Goal: Information Seeking & Learning: Understand process/instructions

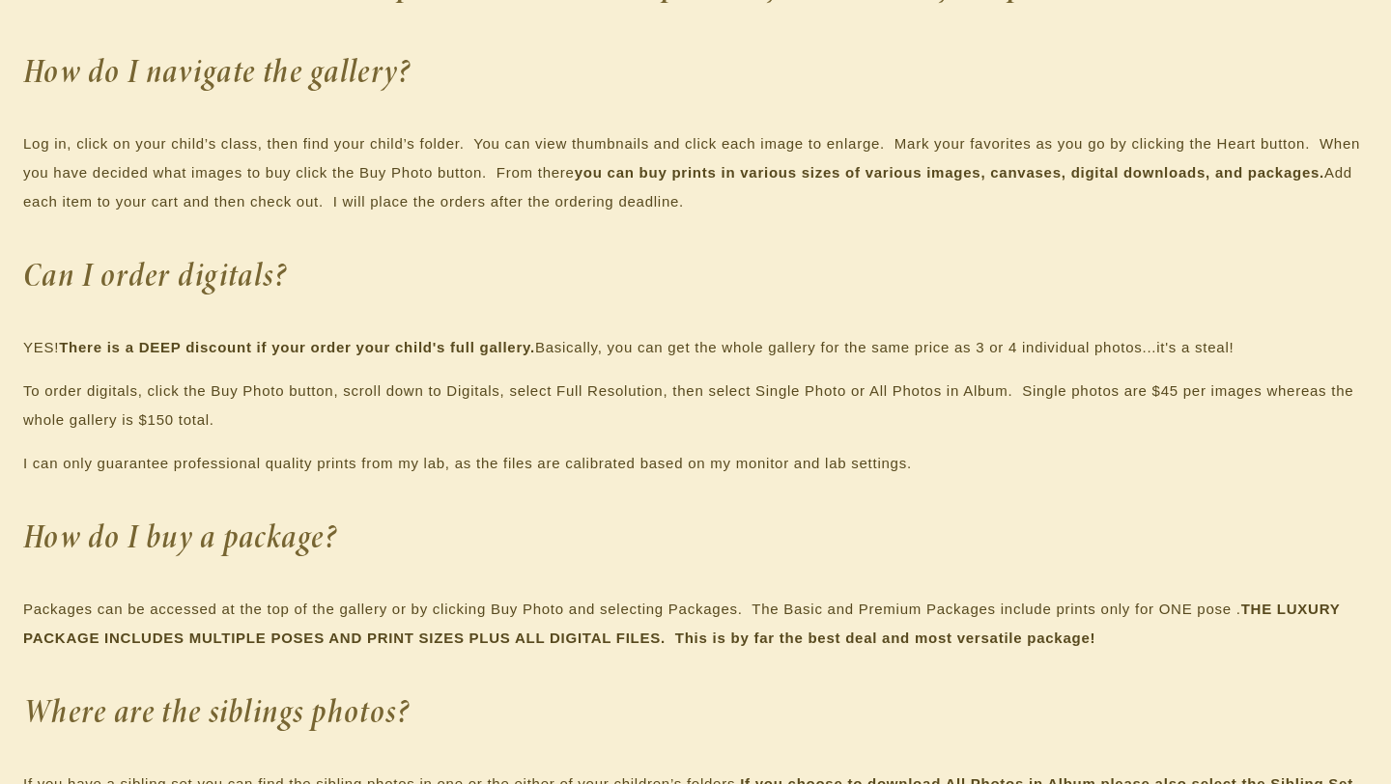
scroll to position [1738, 0]
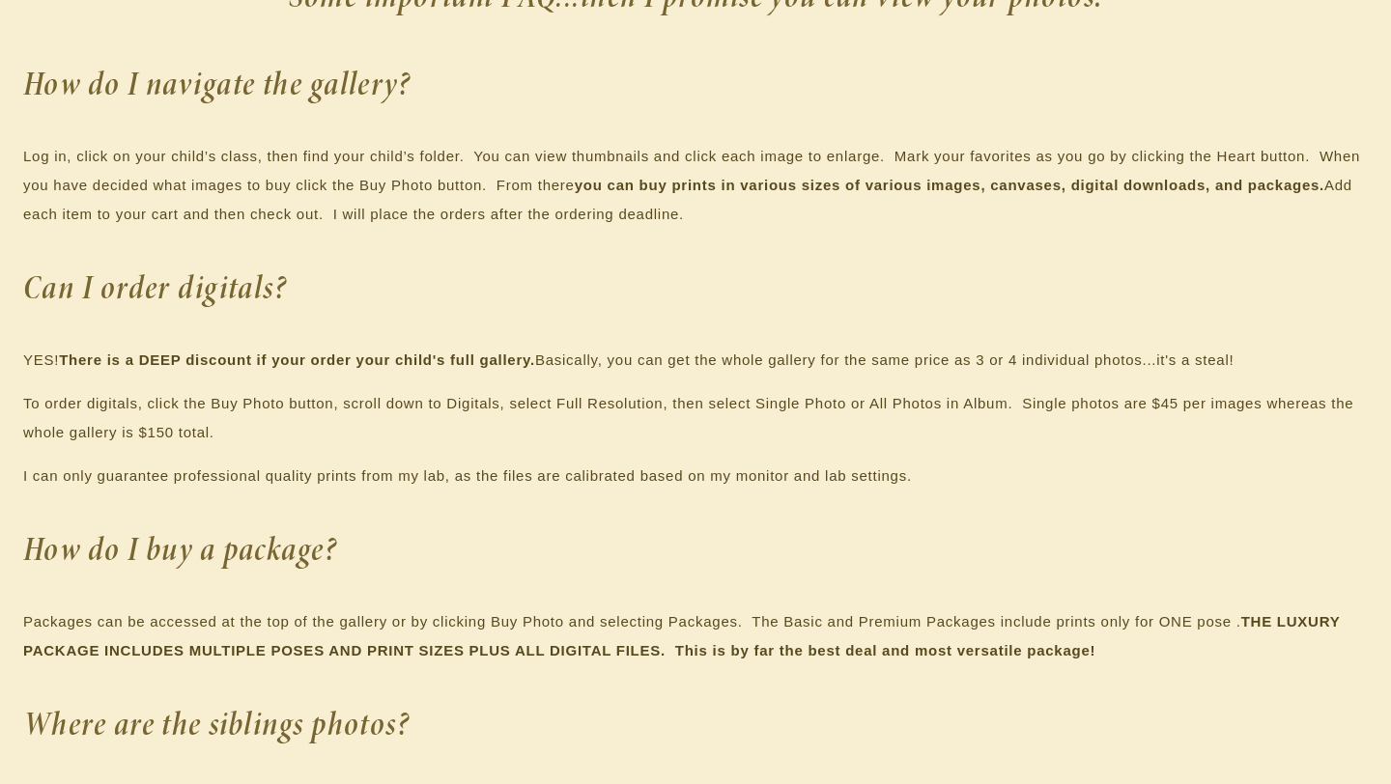
click at [885, 403] on p "To order digitals, click the Buy Photo button, scroll down to Digitals, select …" at bounding box center [695, 418] width 1344 height 58
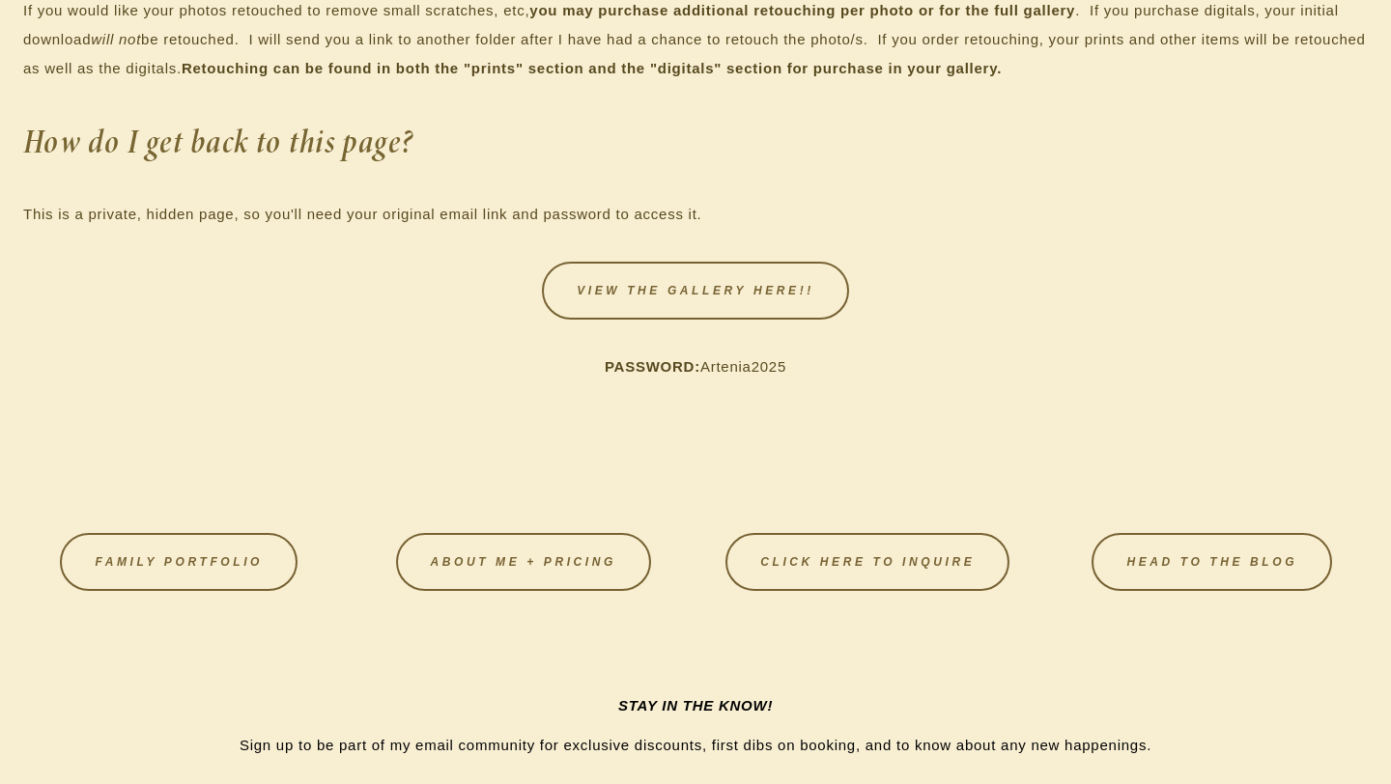
scroll to position [3515, 0]
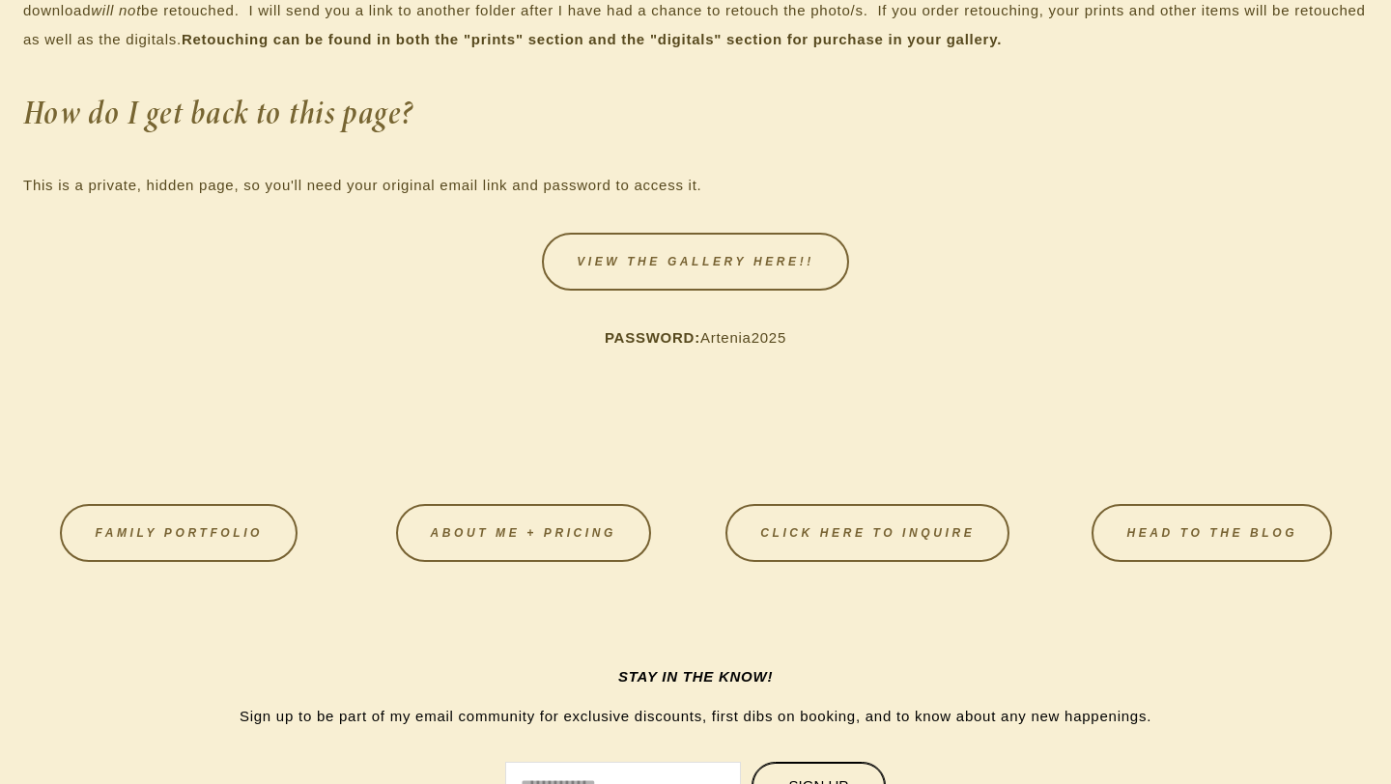
drag, startPoint x: 812, startPoint y: 340, endPoint x: 705, endPoint y: 337, distance: 107.2
click at [705, 338] on p "PASSWORD: Artenia2025" at bounding box center [695, 338] width 1344 height 29
copy p "Artenia2025"
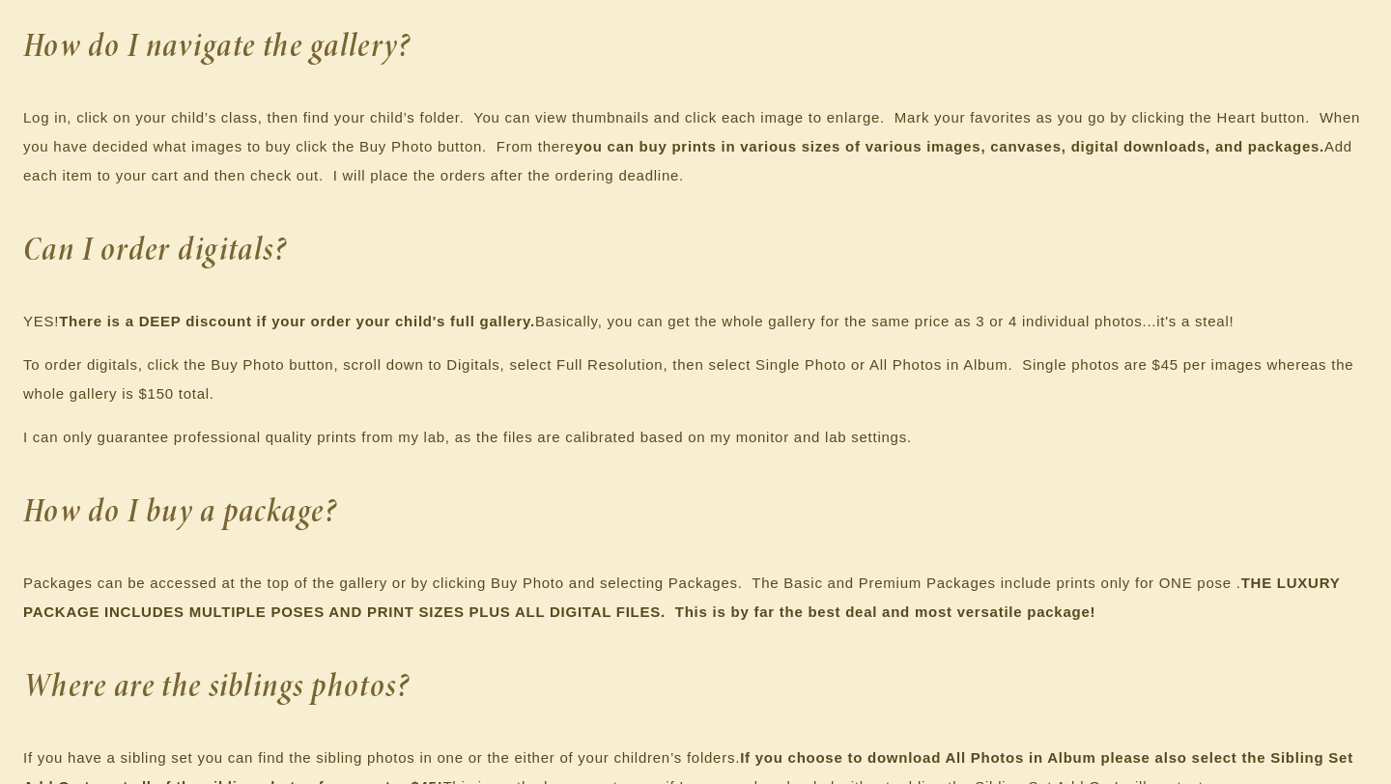
scroll to position [1777, 4]
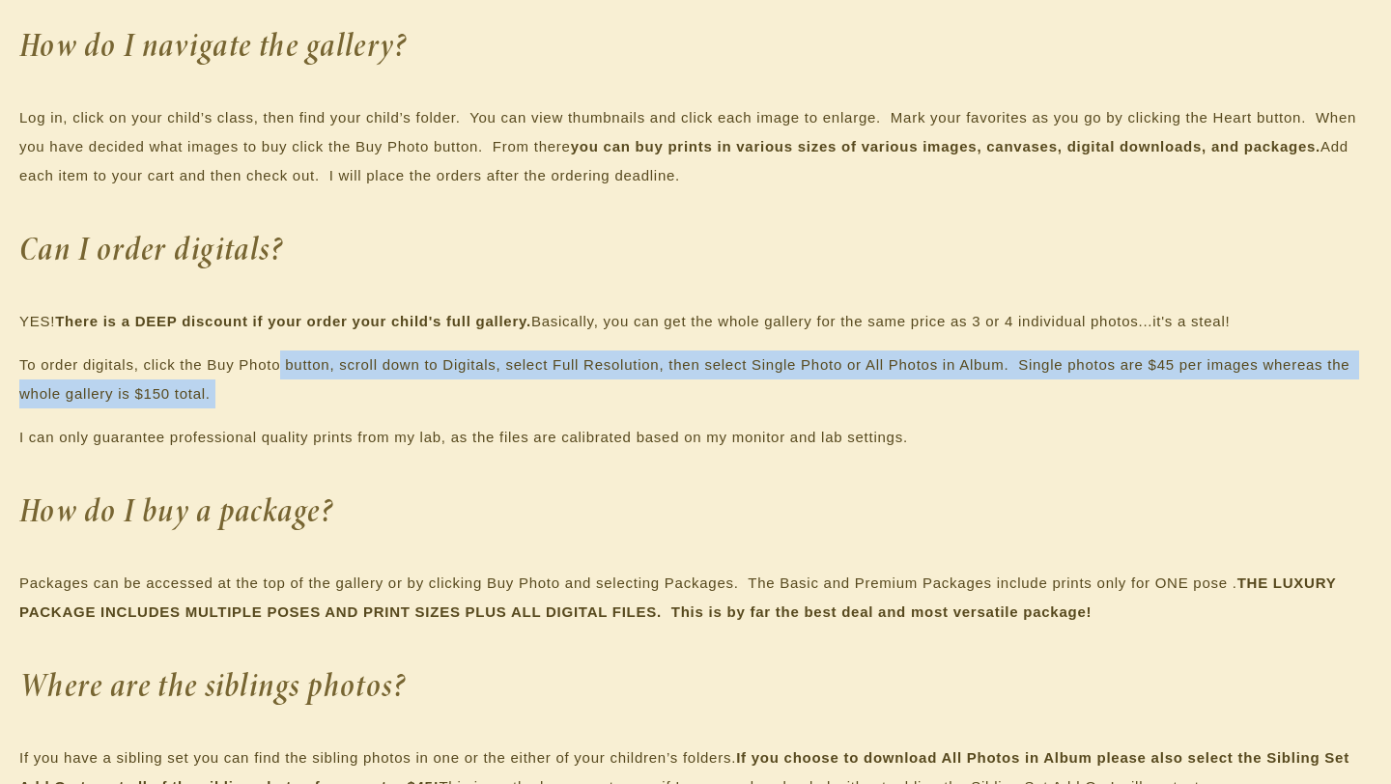
drag, startPoint x: 281, startPoint y: 352, endPoint x: 278, endPoint y: 411, distance: 59.0
click at [278, 411] on div "NEXT STEPS 1. Complete the Model Release Click here to complete the MODEL RELEA…" at bounding box center [691, 635] width 1344 height 2605
drag, startPoint x: 263, startPoint y: 420, endPoint x: 272, endPoint y: 343, distance: 77.9
click at [272, 343] on div "NEXT STEPS 1. Complete the Model Release Click here to complete the MODEL RELEA…" at bounding box center [691, 635] width 1344 height 2605
